Goal: Information Seeking & Learning: Check status

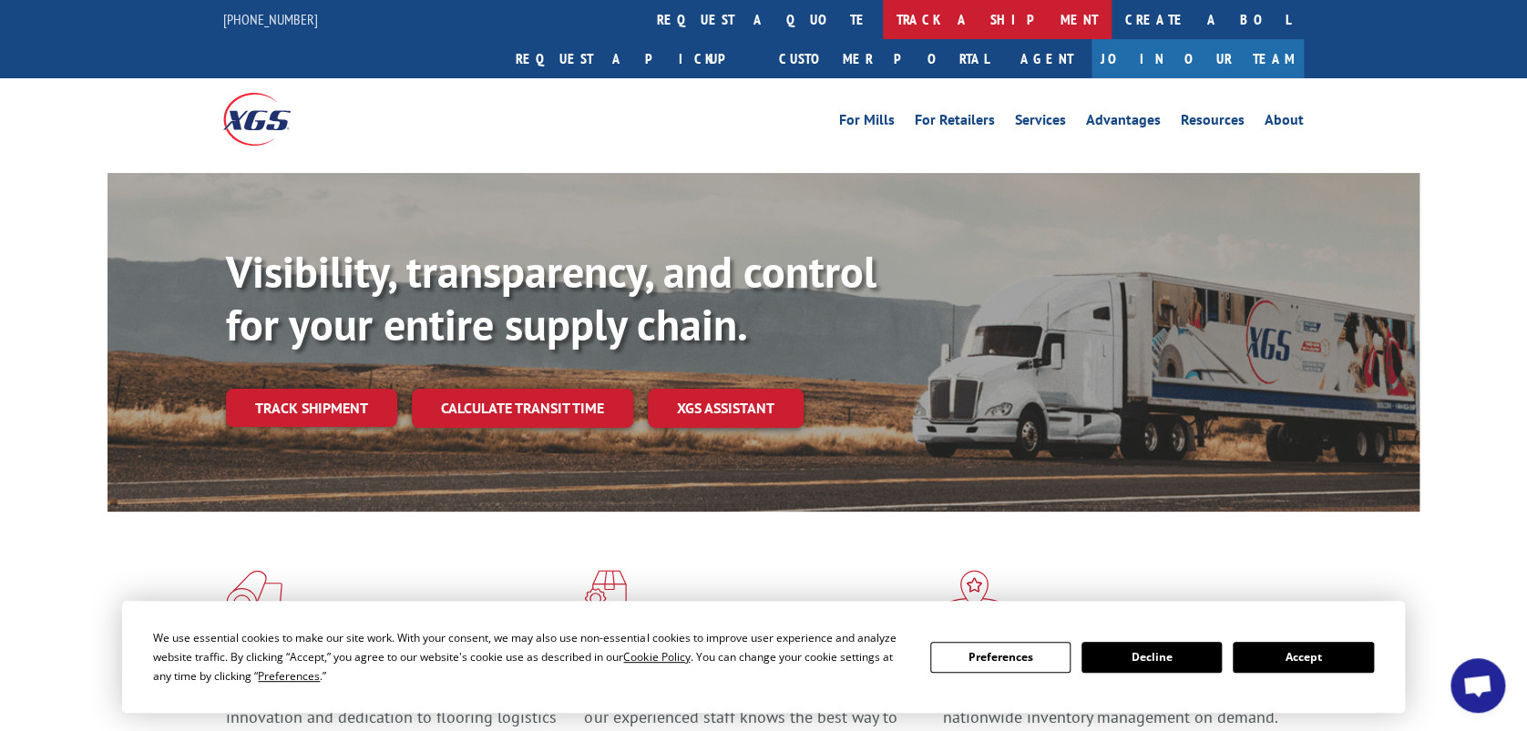
click at [883, 23] on link "track a shipment" at bounding box center [997, 19] width 229 height 39
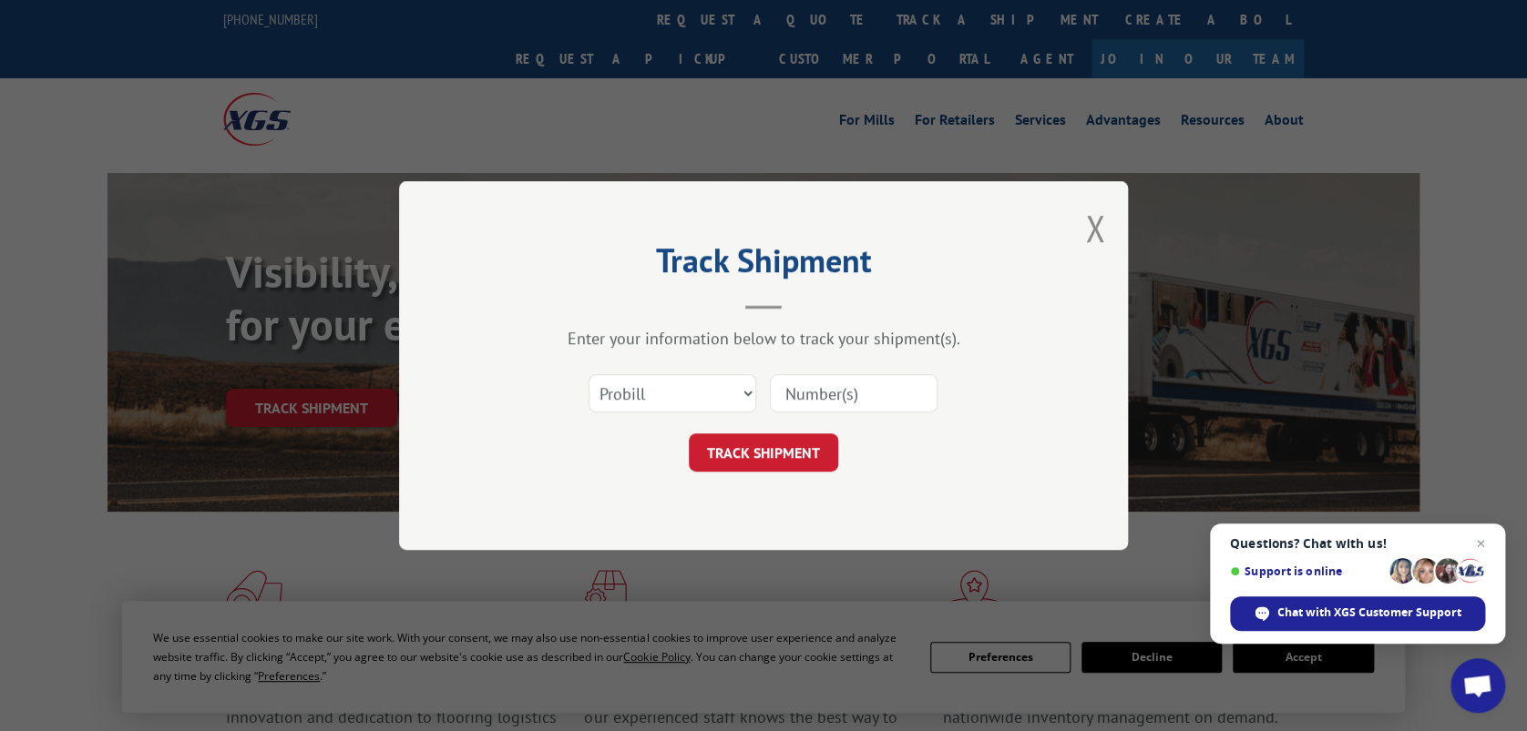
click at [794, 394] on input at bounding box center [854, 393] width 168 height 38
paste input "17610858"
type input "17610858"
click button "TRACK SHIPMENT" at bounding box center [763, 453] width 149 height 38
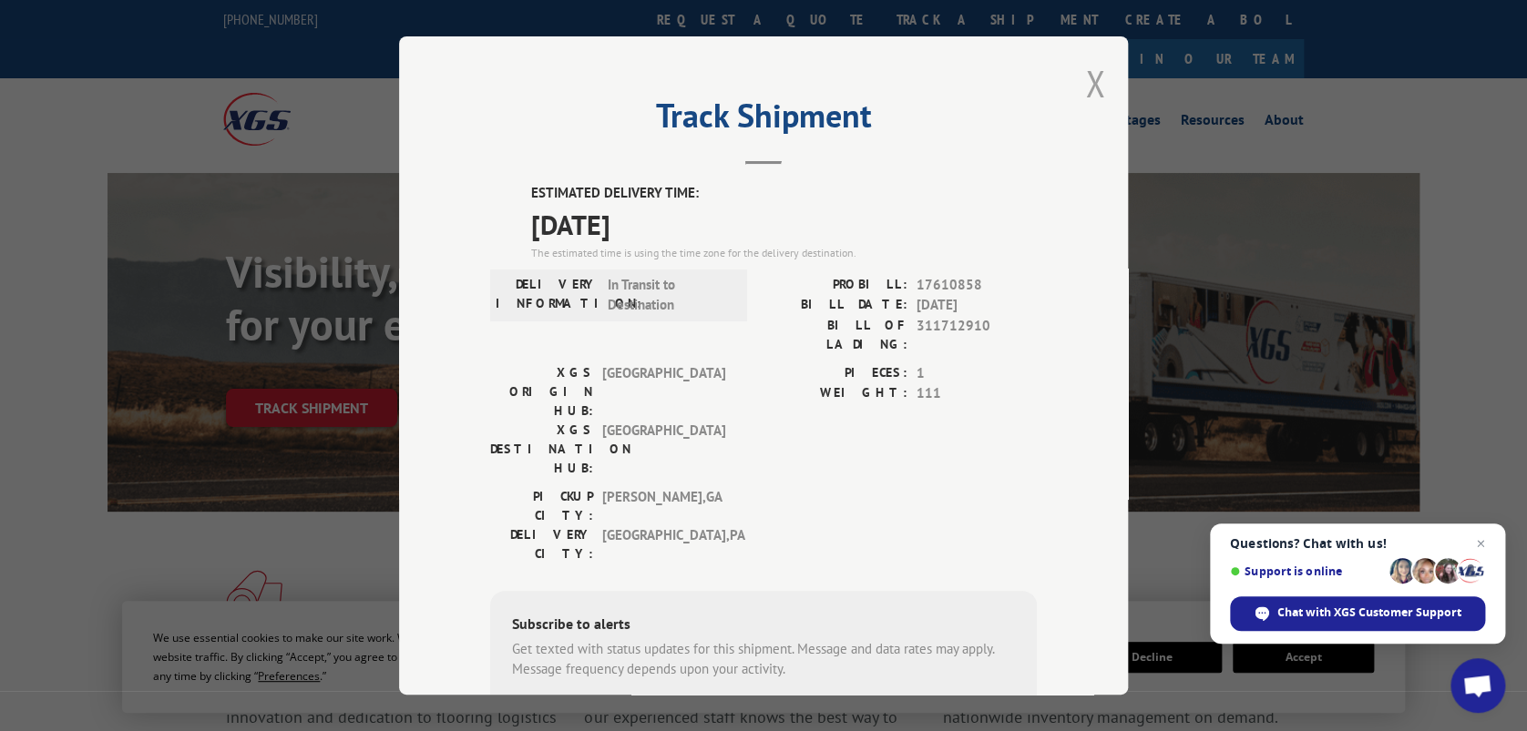
click at [1085, 72] on button "Close modal" at bounding box center [1095, 83] width 20 height 48
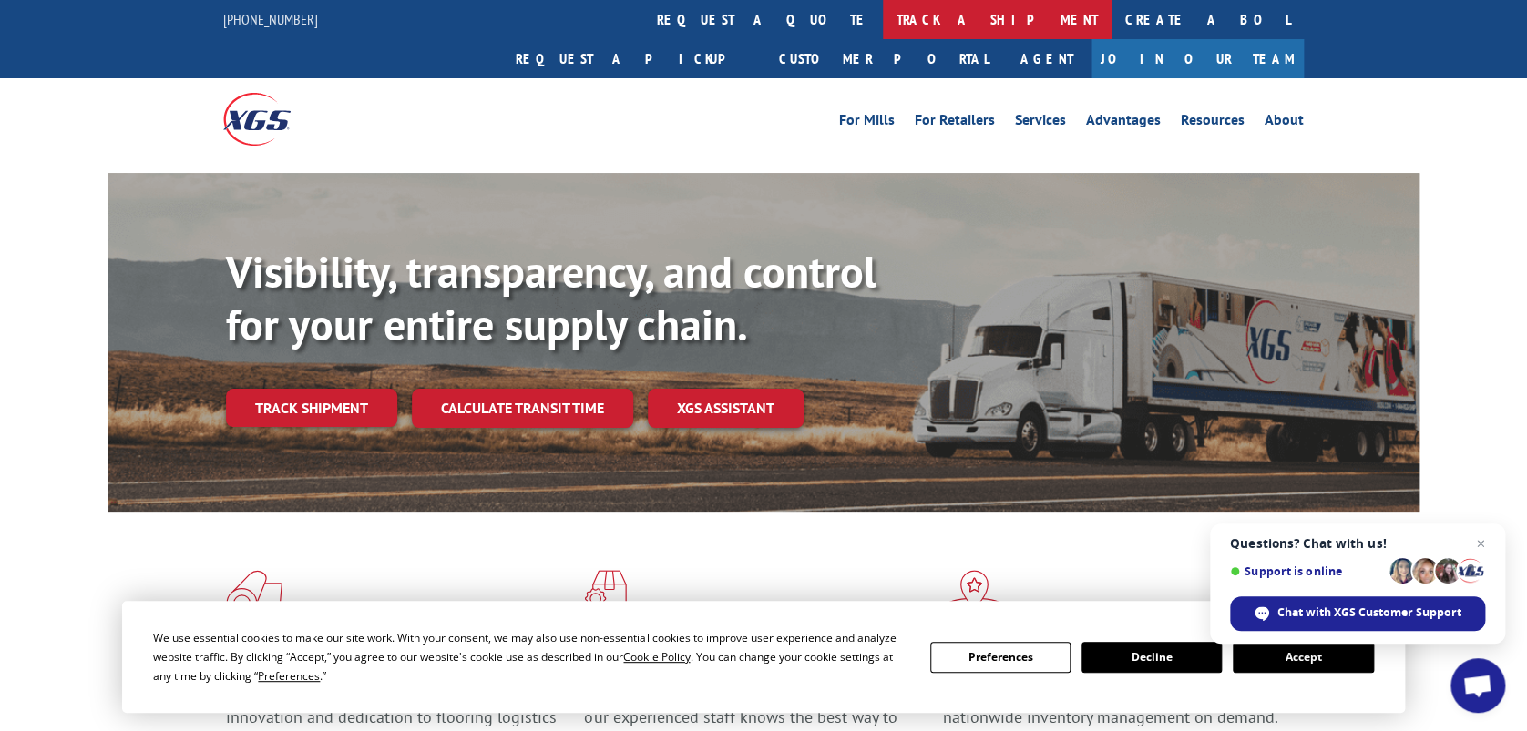
click at [883, 25] on link "track a shipment" at bounding box center [997, 19] width 229 height 39
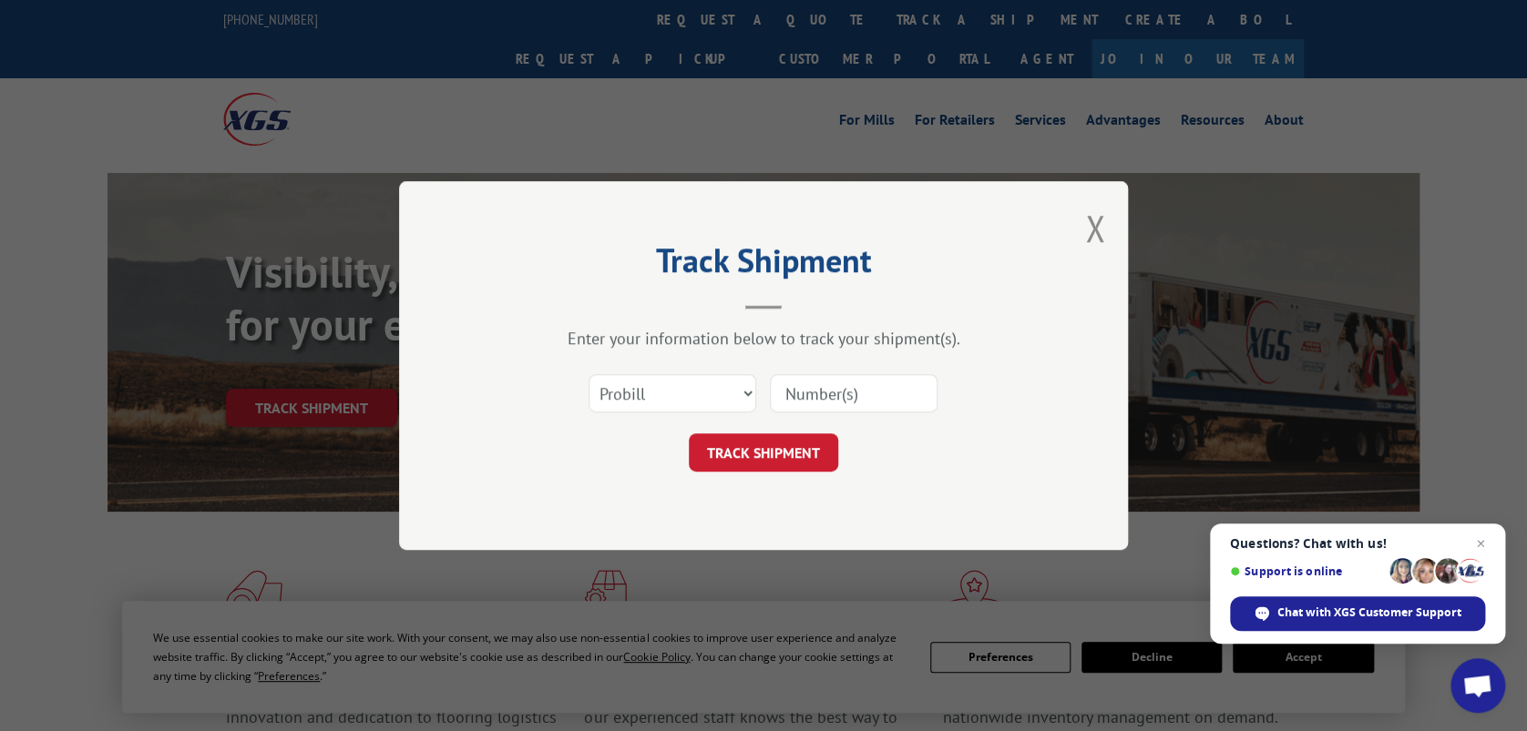
click at [905, 387] on input at bounding box center [854, 393] width 168 height 38
paste input "17611216"
type input "17611216"
click at [773, 454] on button "TRACK SHIPMENT" at bounding box center [763, 453] width 149 height 38
